Goal: Transaction & Acquisition: Download file/media

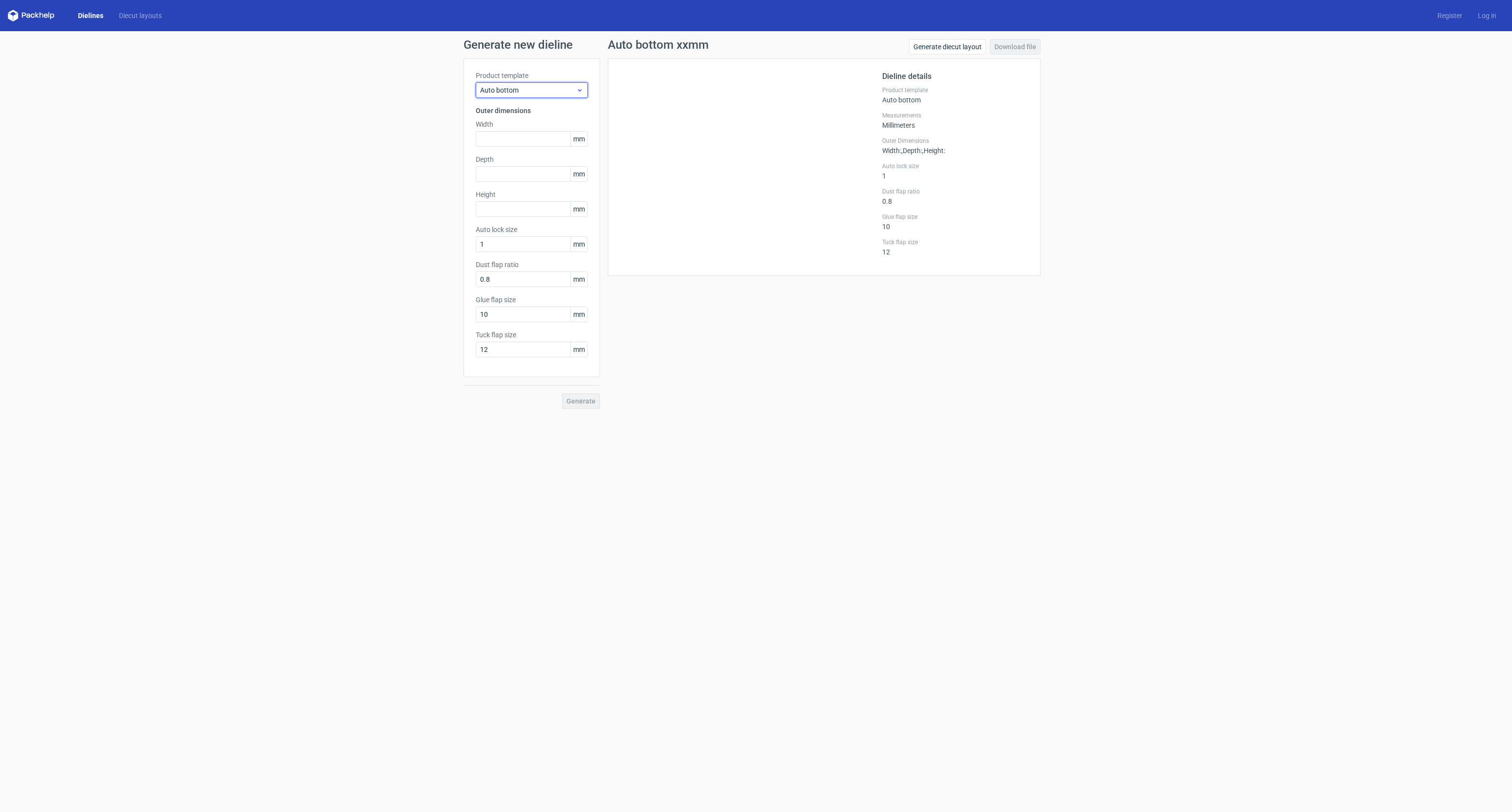
click at [534, 88] on span "Auto bottom" at bounding box center [528, 90] width 96 height 10
click at [516, 133] on input "text" at bounding box center [532, 139] width 112 height 16
drag, startPoint x: 486, startPoint y: 142, endPoint x: 419, endPoint y: 137, distance: 67.2
click at [411, 137] on div "Generate new dieline Product template Auto bottom Outer dimensions Width 43 mm …" at bounding box center [756, 224] width 1512 height 386
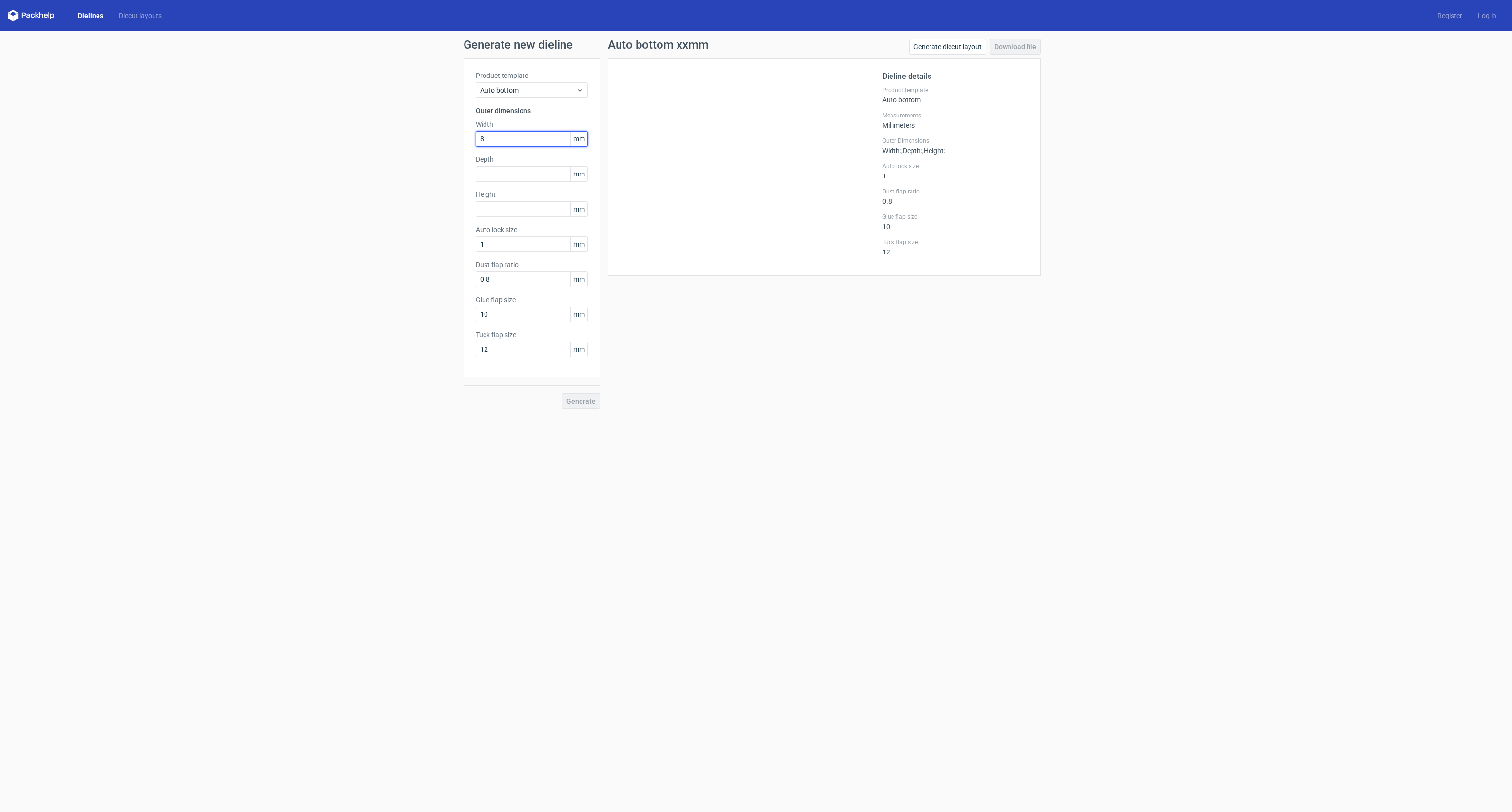
type input "80"
click at [534, 173] on input "text" at bounding box center [532, 174] width 112 height 16
type input "43"
type input "130"
click at [538, 277] on input "0.8" at bounding box center [532, 279] width 112 height 16
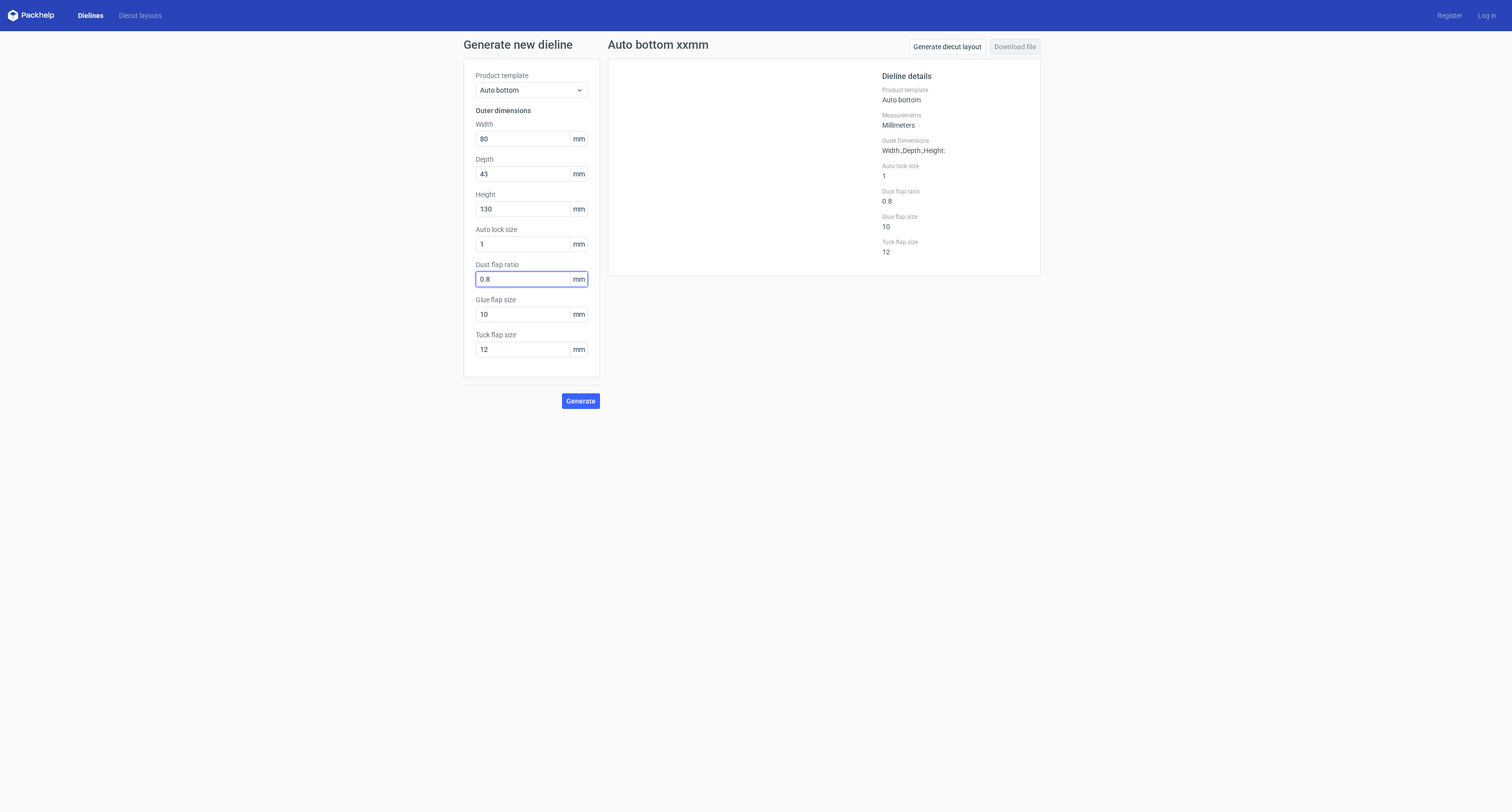
click at [537, 277] on input "0.8" at bounding box center [532, 279] width 112 height 16
click at [529, 312] on input "10" at bounding box center [532, 314] width 112 height 16
drag, startPoint x: 516, startPoint y: 313, endPoint x: 455, endPoint y: 315, distance: 61.0
click at [456, 315] on div "Generate new dieline Product template Auto bottom Outer dimensions Width 80 mm …" at bounding box center [756, 224] width 1512 height 386
type input "15"
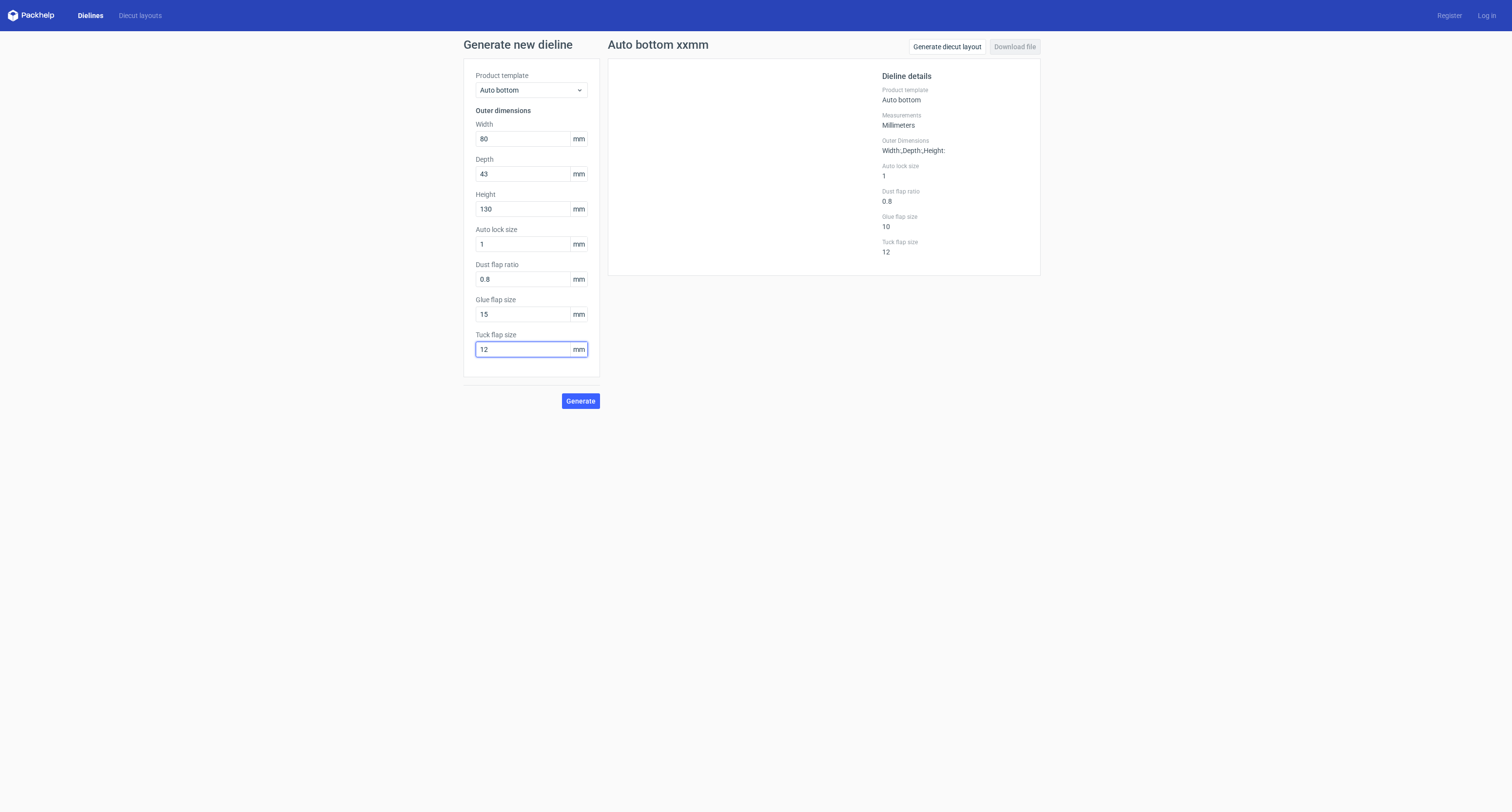
click at [496, 348] on input "12" at bounding box center [532, 349] width 112 height 16
drag, startPoint x: 458, startPoint y: 347, endPoint x: 413, endPoint y: 346, distance: 45.0
click at [413, 346] on div "Generate new dieline Product template Auto bottom Outer dimensions Width 80 mm …" at bounding box center [756, 224] width 1512 height 386
type input "15"
click at [582, 401] on span "Generate" at bounding box center [581, 402] width 29 height 7
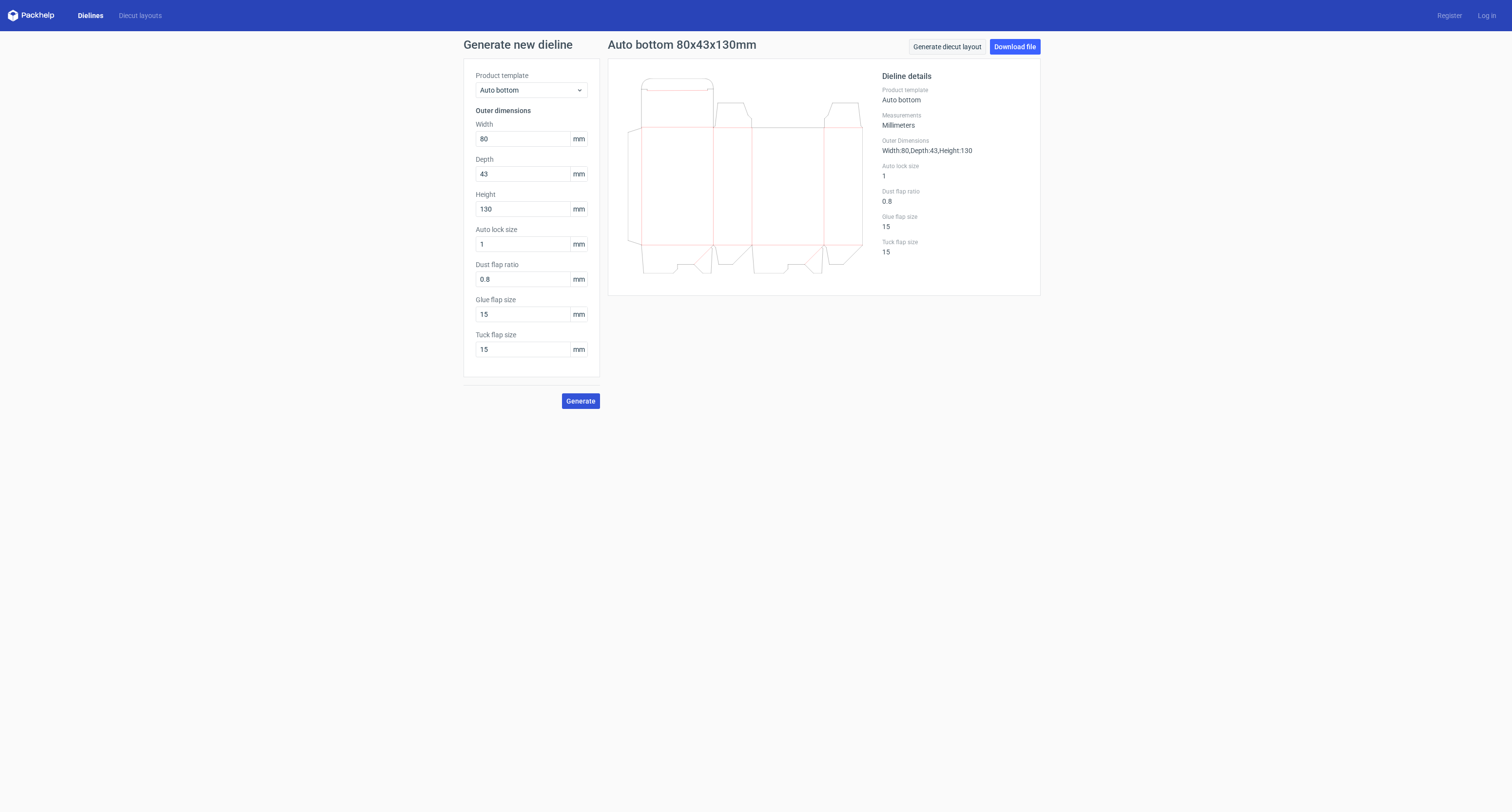
click at [961, 46] on link "Generate diecut layout" at bounding box center [947, 46] width 77 height 16
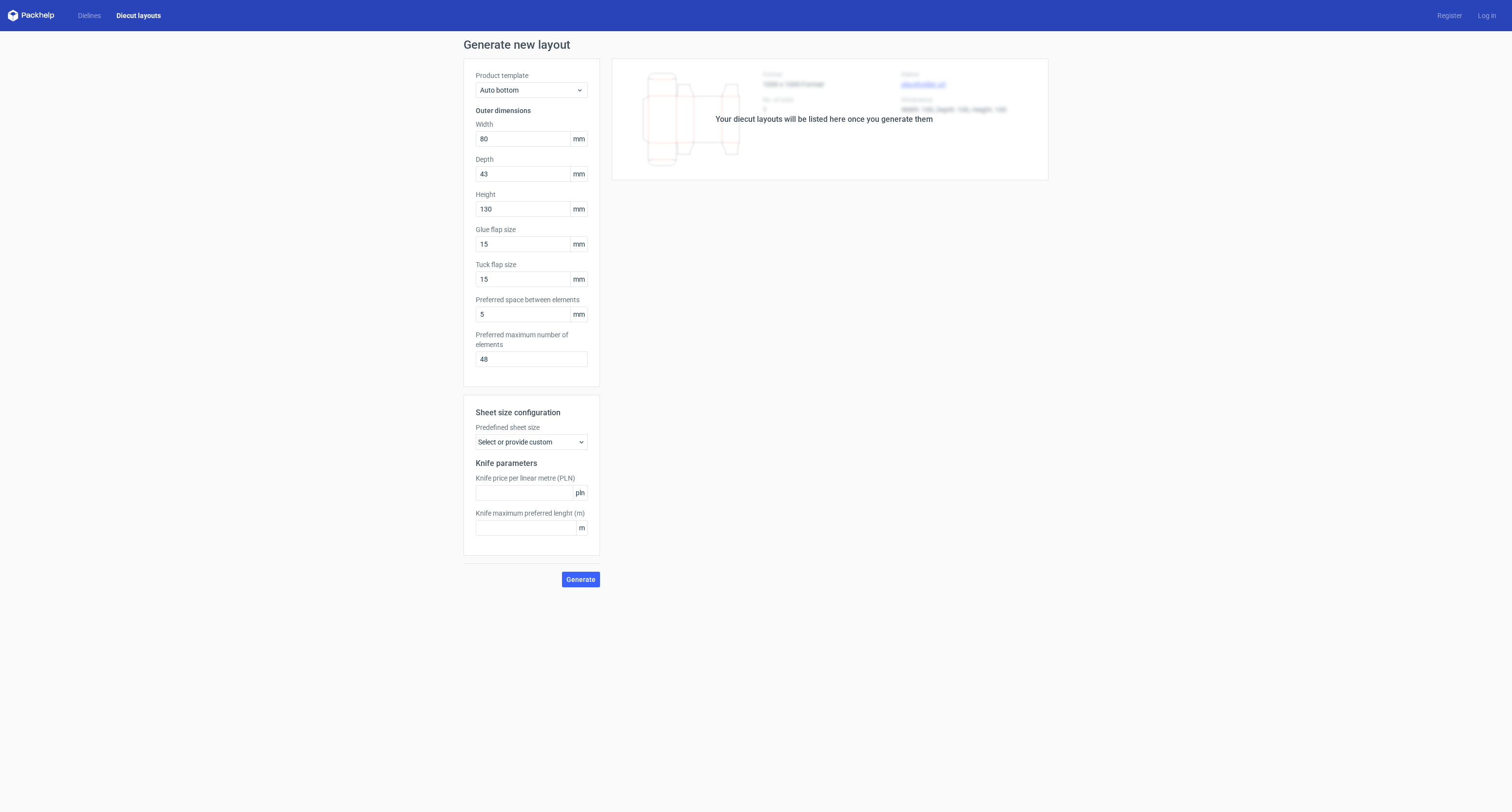
click at [526, 443] on div "Select or provide custom" at bounding box center [532, 442] width 112 height 16
click at [512, 626] on span "Enter custom sheet size" at bounding box center [532, 626] width 74 height 10
click at [491, 626] on input "Enter custom sheet size" at bounding box center [487, 626] width 8 height 8
click at [718, 507] on div "Your diecut layouts will be listed here once you generate them Height Depth Wid…" at bounding box center [824, 358] width 448 height 599
click at [520, 485] on div "Sheet size configuration Predefined sheet size custom Width mm Height mm Knife …" at bounding box center [532, 511] width 137 height 231
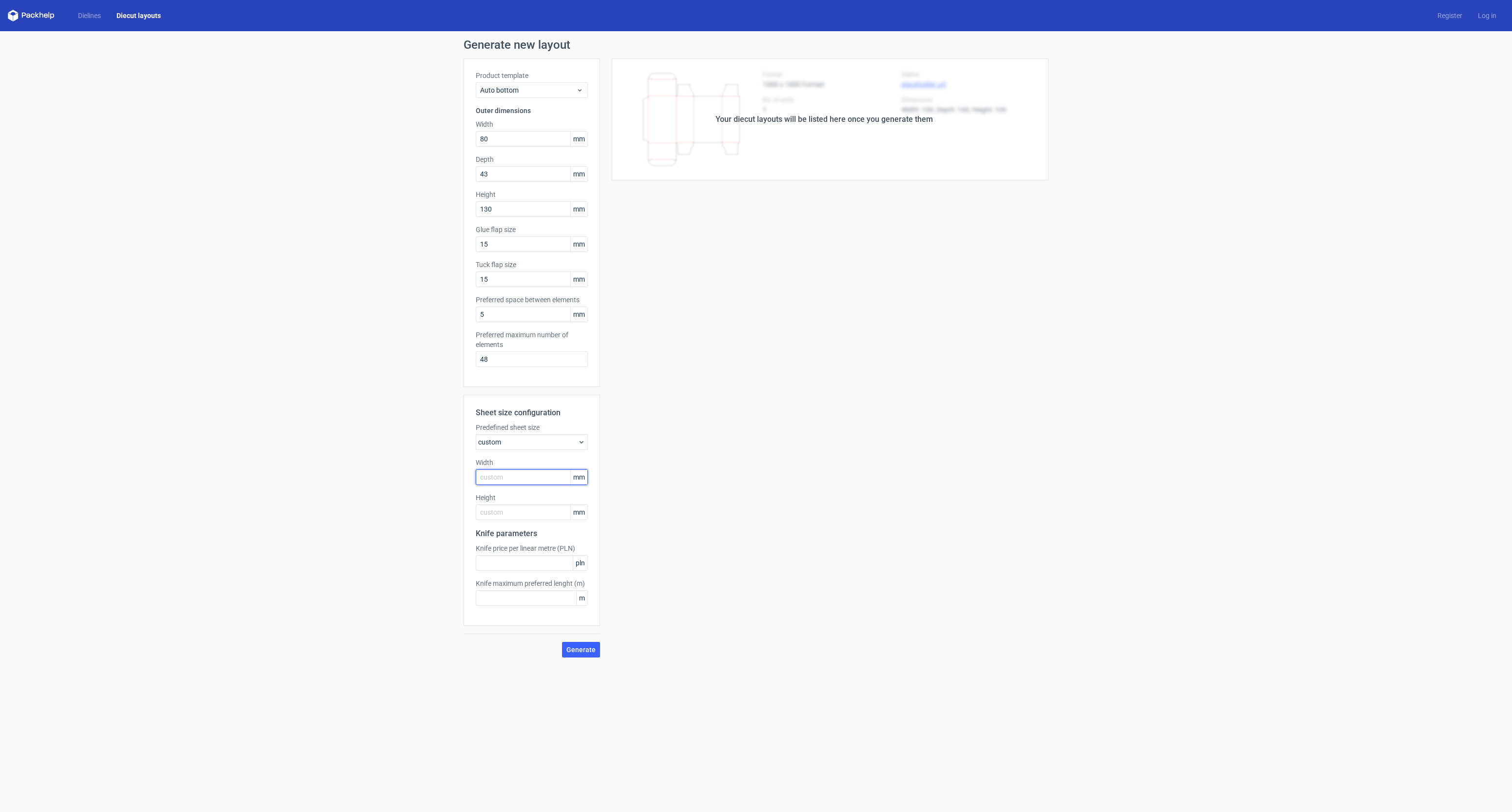
click at [525, 479] on input "text" at bounding box center [532, 477] width 112 height 16
type input "720"
type input "510"
click at [583, 648] on span "Generate" at bounding box center [581, 650] width 29 height 7
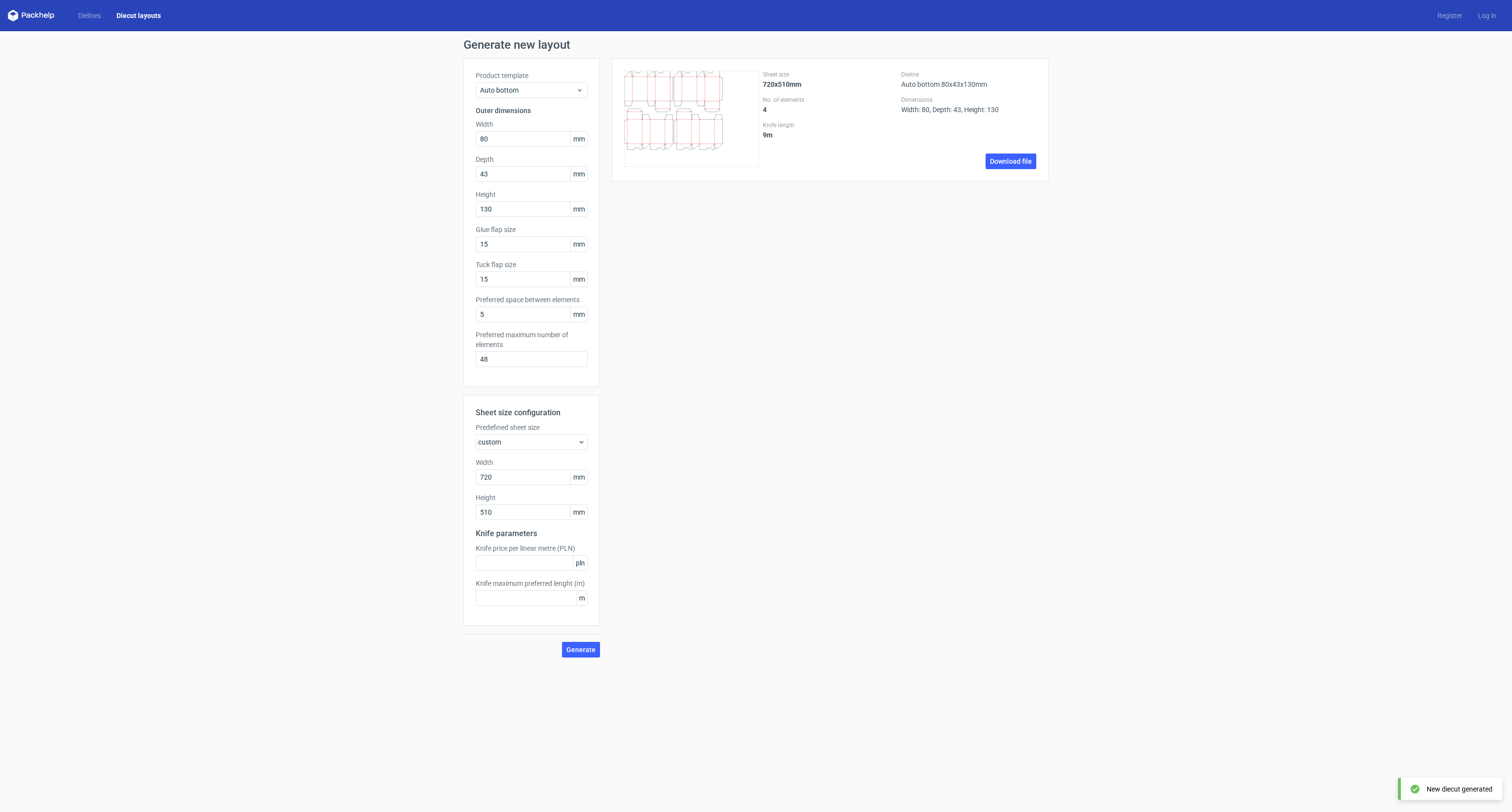
scroll to position [0, 0]
click at [1023, 163] on link "Download file" at bounding box center [1011, 161] width 50 height 16
drag, startPoint x: 514, startPoint y: 318, endPoint x: 474, endPoint y: 316, distance: 40.0
click at [474, 316] on div "Product template Auto bottom Outer dimensions Width 80 mm Depth 43 mm Height 13…" at bounding box center [532, 223] width 137 height 329
